Goal: Task Accomplishment & Management: Manage account settings

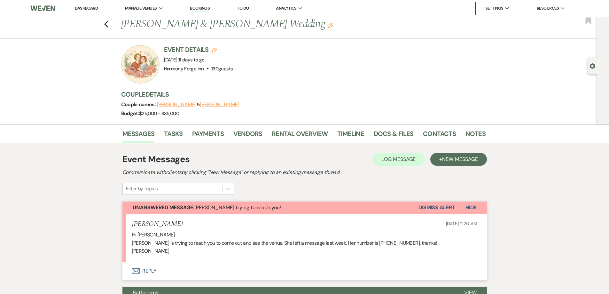
click at [87, 7] on link "Dashboard" at bounding box center [86, 7] width 23 height 5
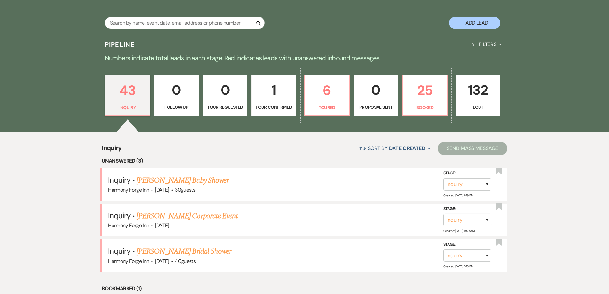
scroll to position [160, 0]
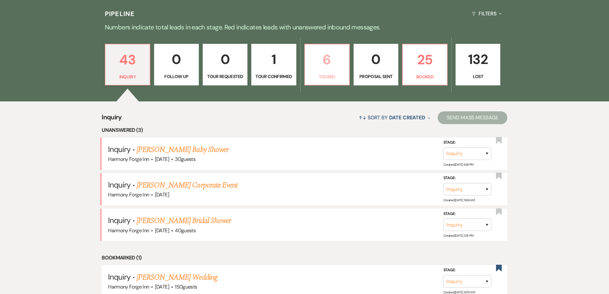
click at [306, 61] on link "6 Toured" at bounding box center [326, 65] width 45 height 42
select select "5"
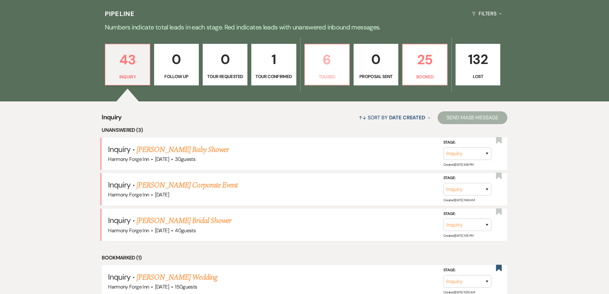
select select "5"
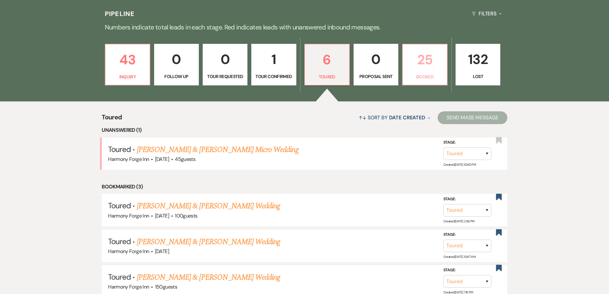
click at [426, 71] on link "25 Booked" at bounding box center [424, 65] width 45 height 42
